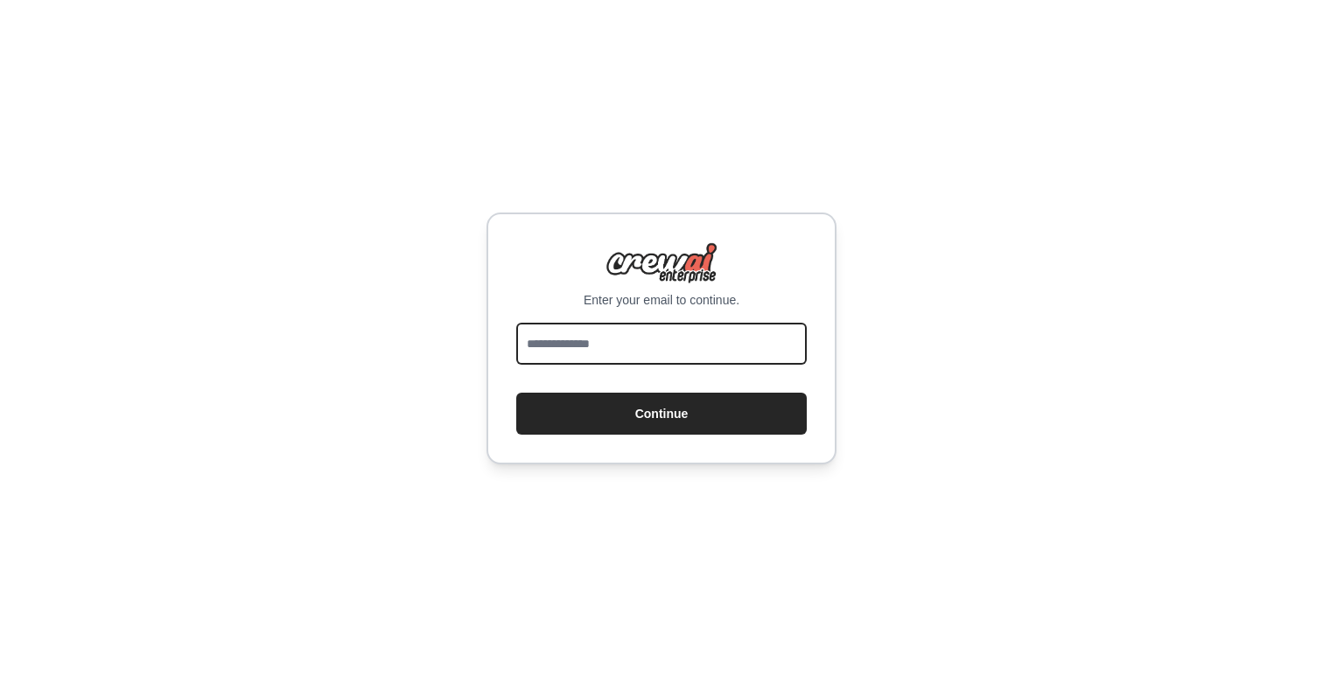
click at [708, 342] on input "email" at bounding box center [661, 344] width 290 height 42
type input "**********"
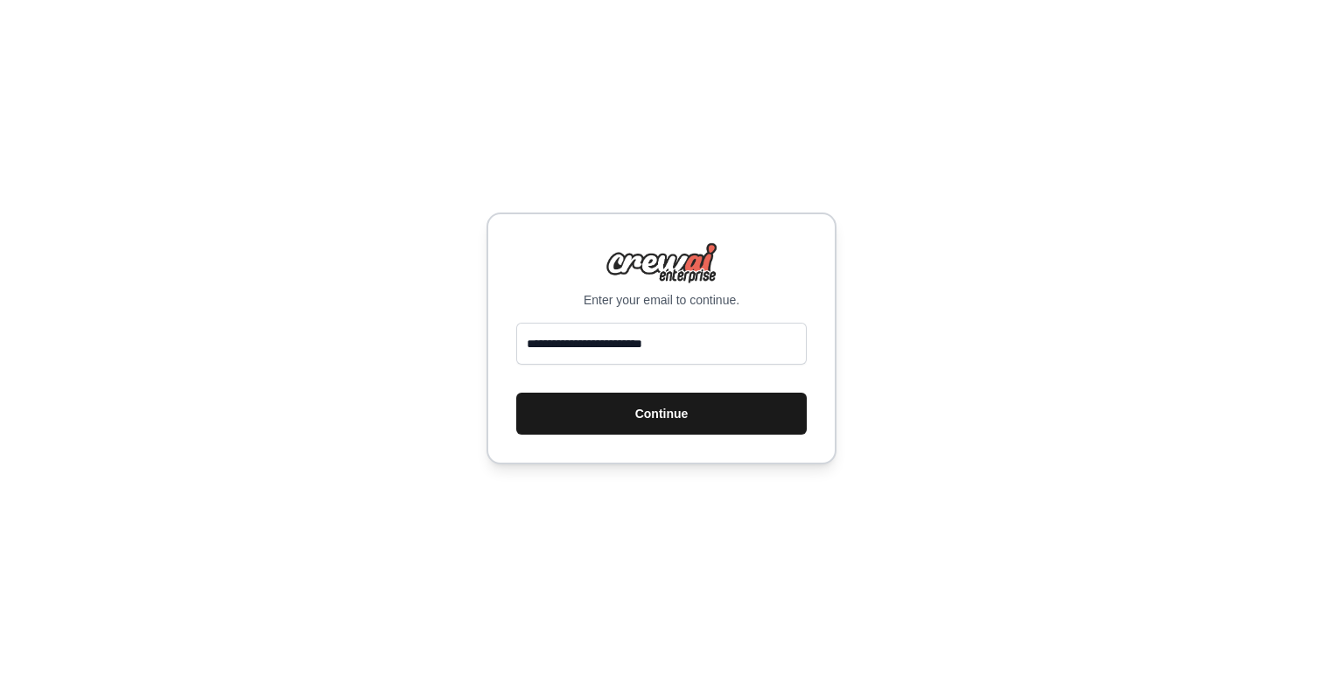
click at [684, 415] on button "Continue" at bounding box center [661, 414] width 290 height 42
click at [683, 412] on button "Continue" at bounding box center [661, 414] width 290 height 42
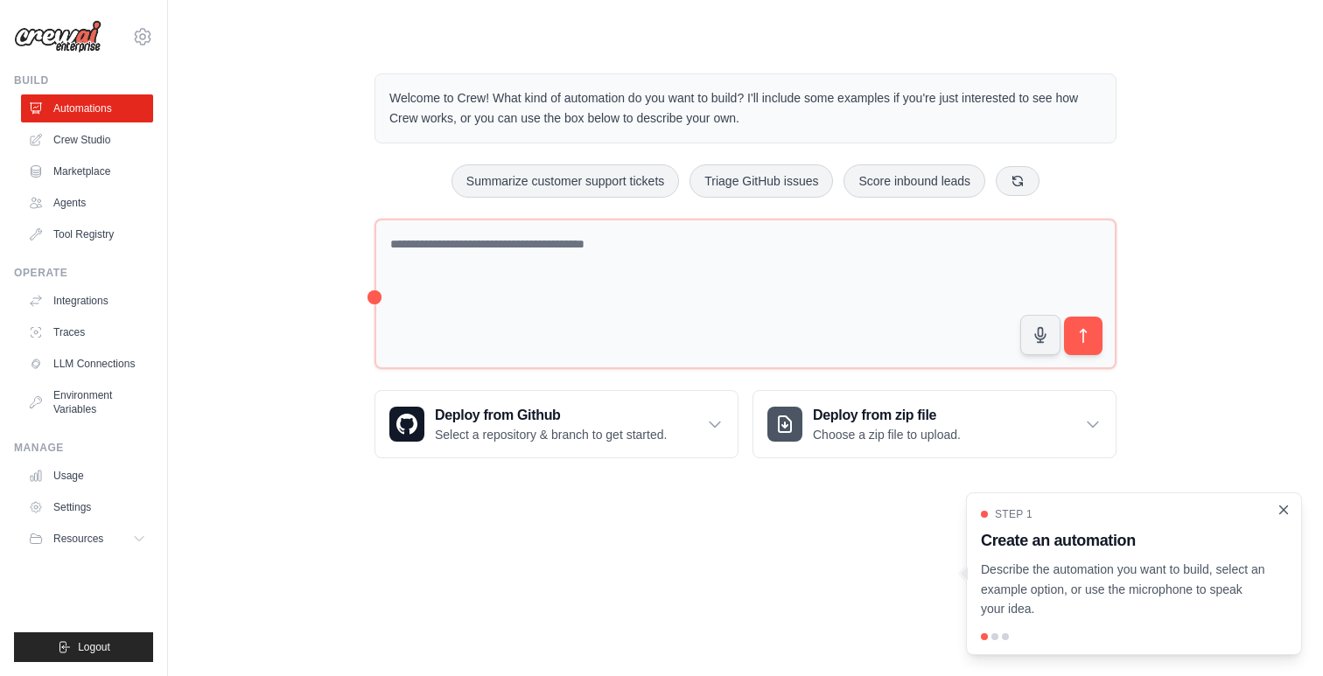
click at [1286, 510] on icon "Close walkthrough" at bounding box center [1283, 510] width 16 height 16
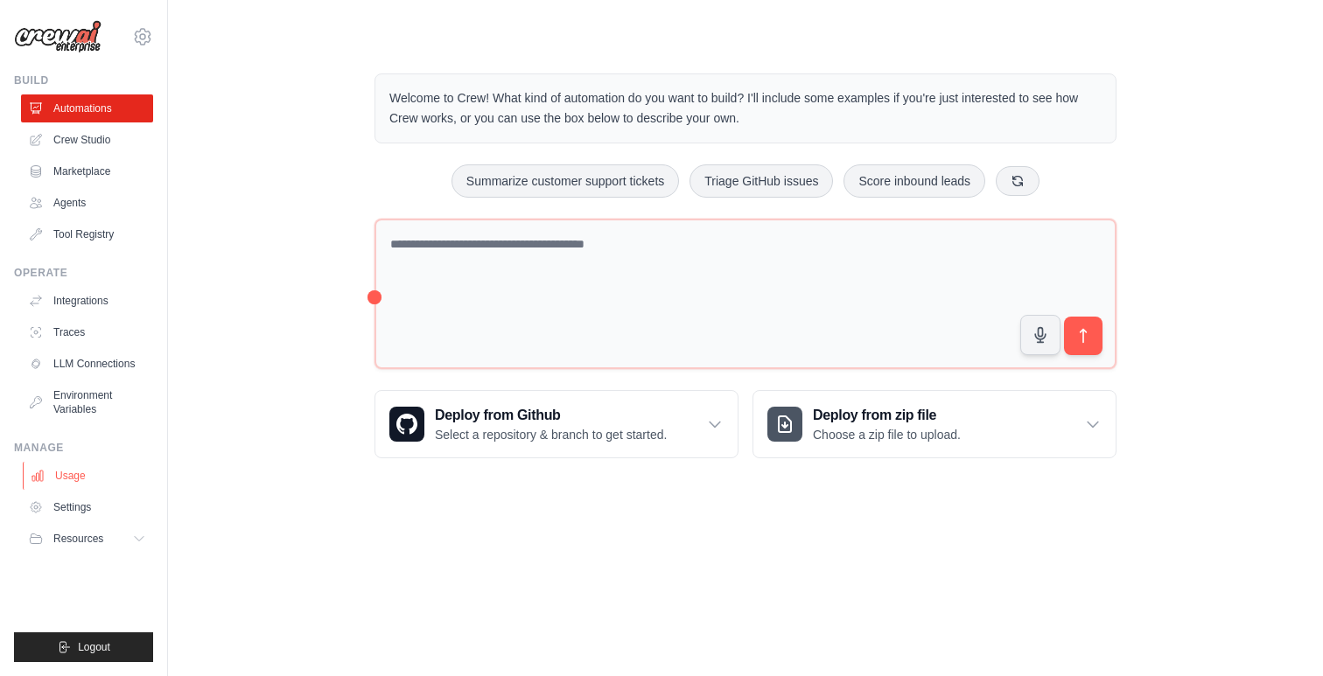
click at [75, 472] on link "Usage" at bounding box center [89, 476] width 132 height 28
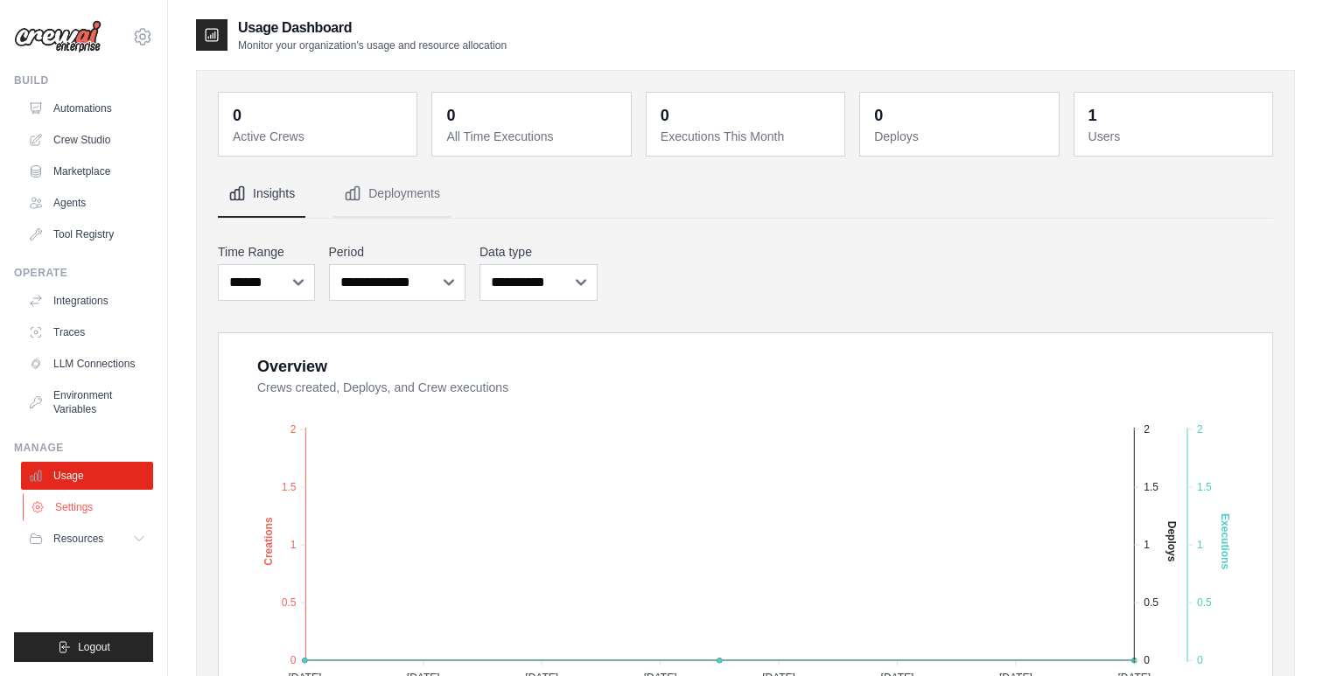
click at [85, 506] on link "Settings" at bounding box center [89, 507] width 132 height 28
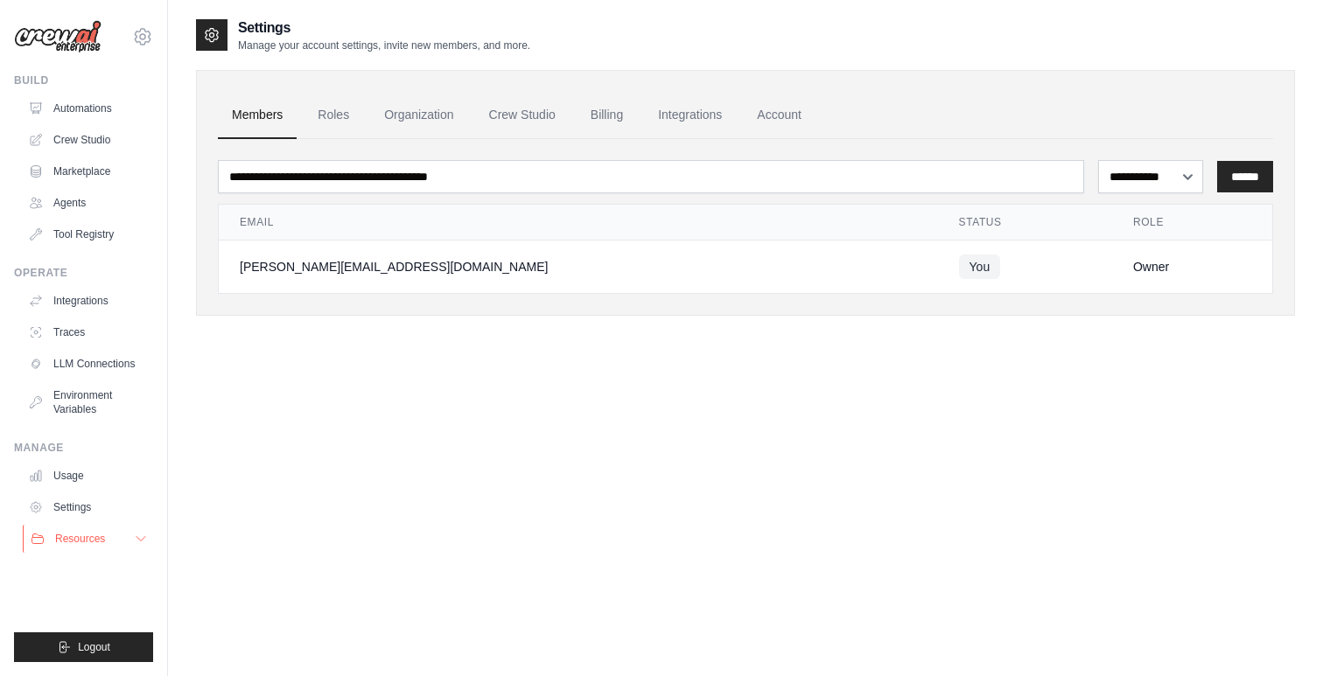
click at [87, 534] on span "Resources" at bounding box center [80, 539] width 50 height 14
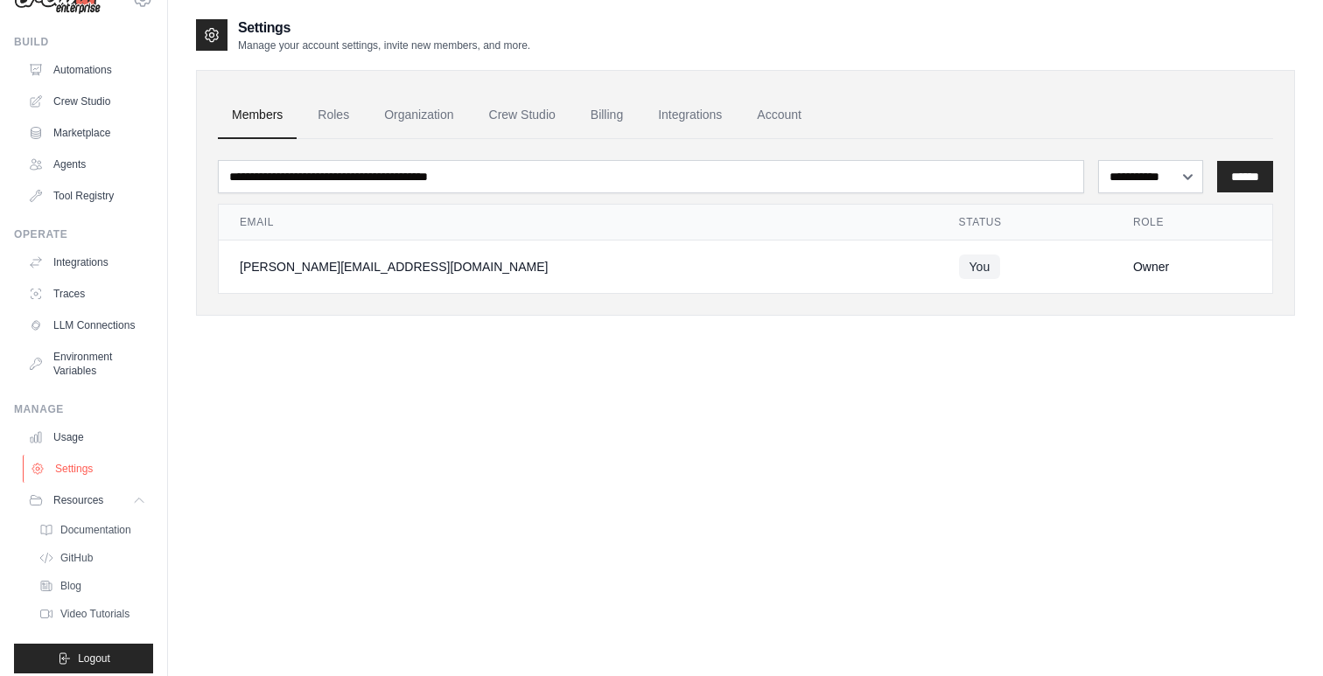
scroll to position [36, 0]
click at [94, 534] on span "Documentation" at bounding box center [97, 533] width 71 height 14
click at [80, 564] on span "GitHub" at bounding box center [78, 561] width 32 height 14
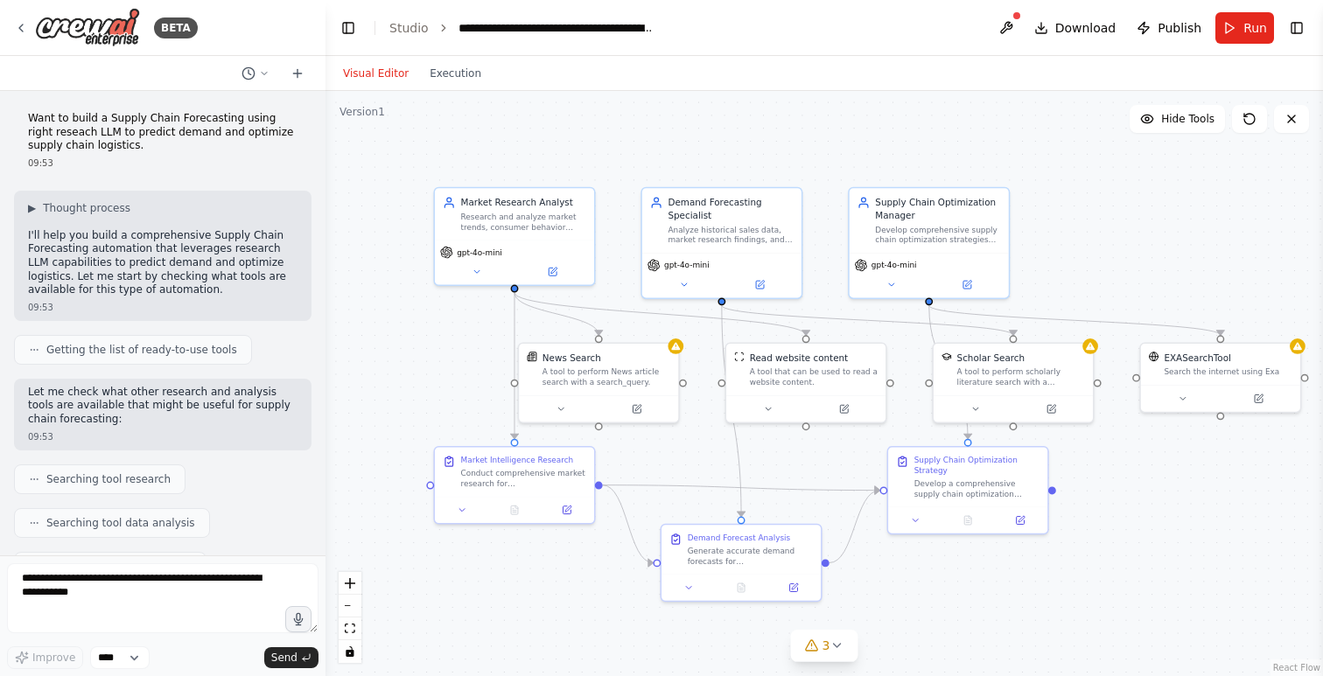
scroll to position [1058, 0]
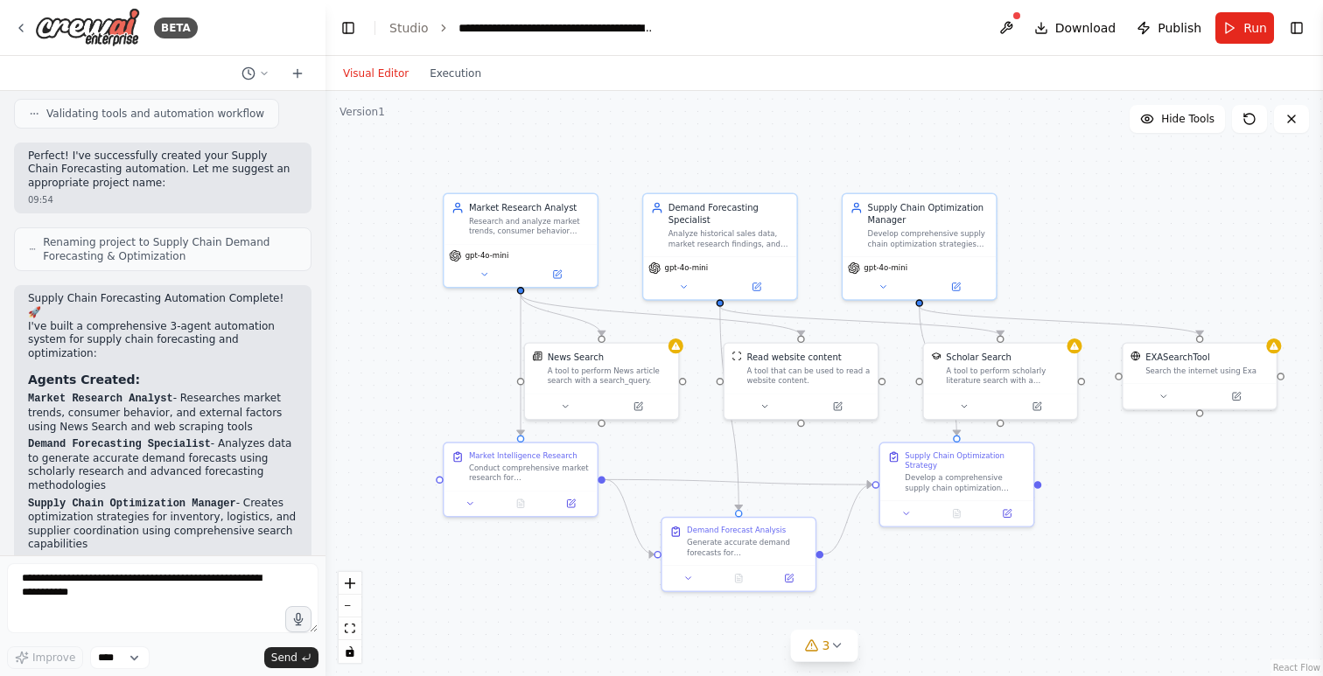
click at [694, 149] on div ".deletable-edge-delete-btn { width: 20px; height: 20px; border: 0px solid #ffff…" at bounding box center [823, 383] width 997 height 585
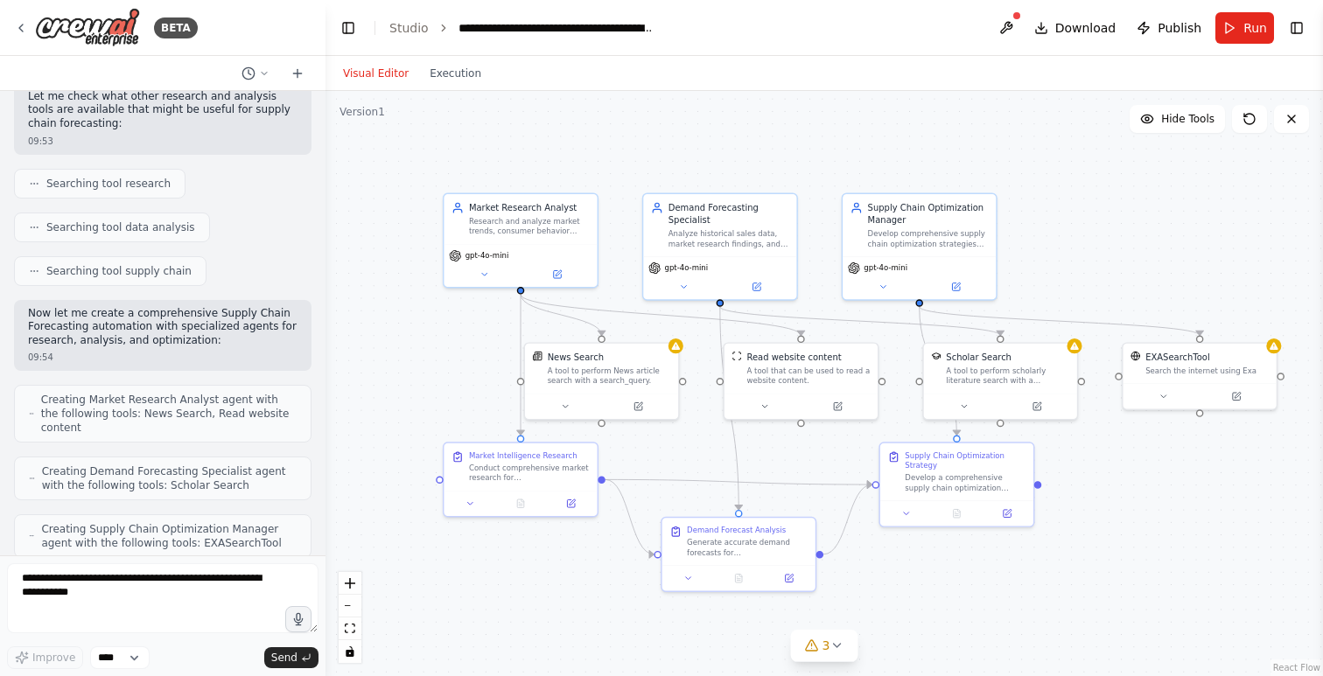
scroll to position [0, 0]
